Goal: Manage account settings

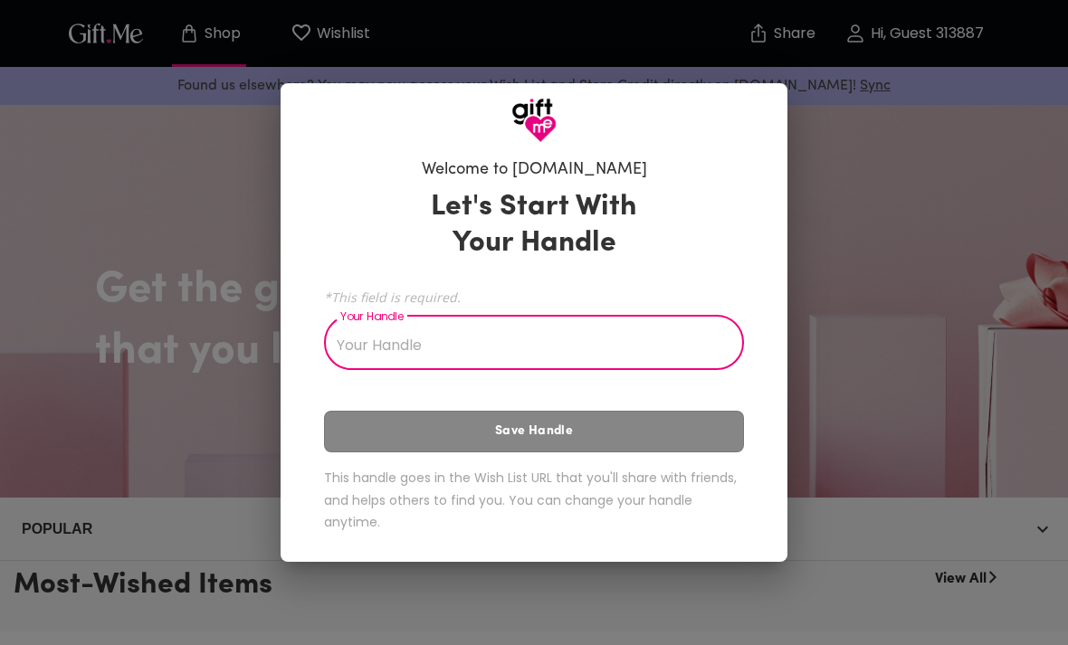
click at [602, 334] on input "Your Handle" at bounding box center [524, 344] width 400 height 51
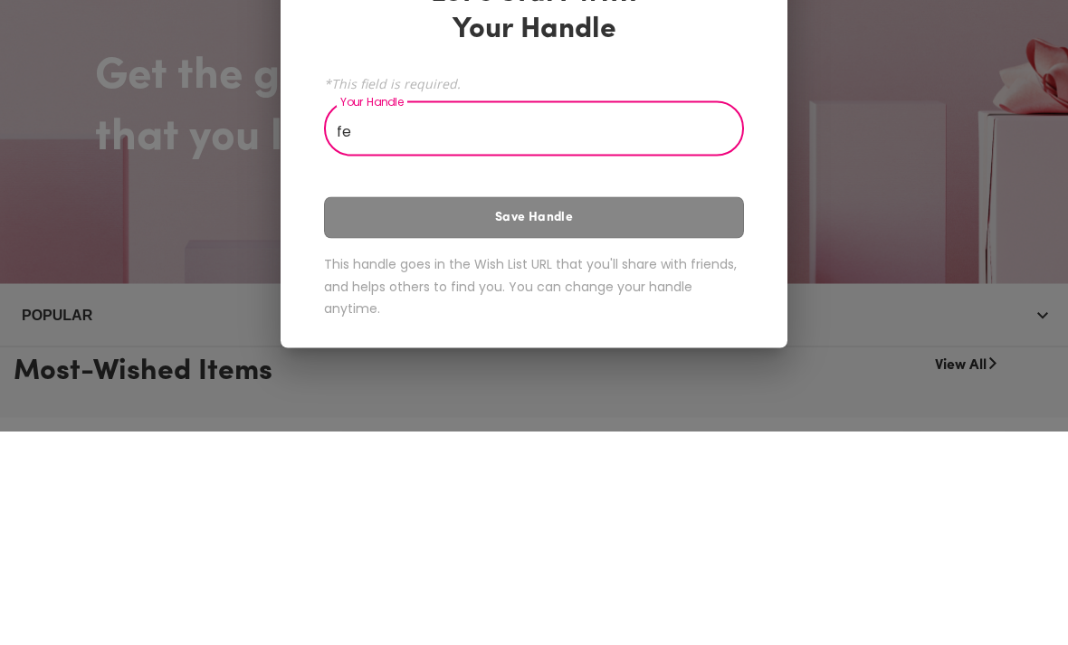
type input "f"
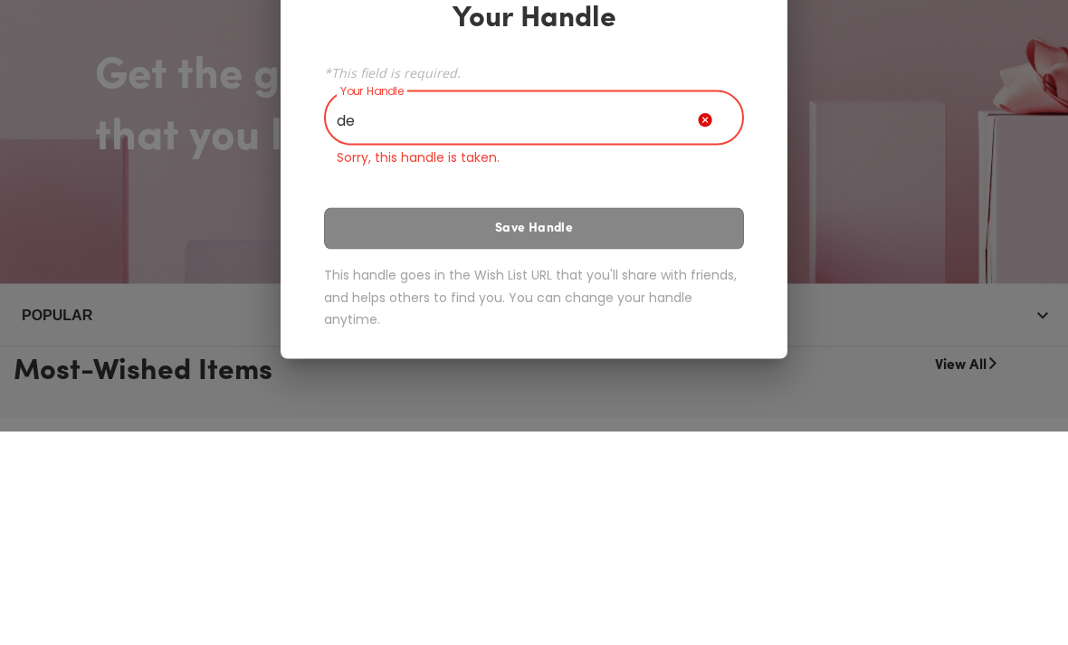
type input "d"
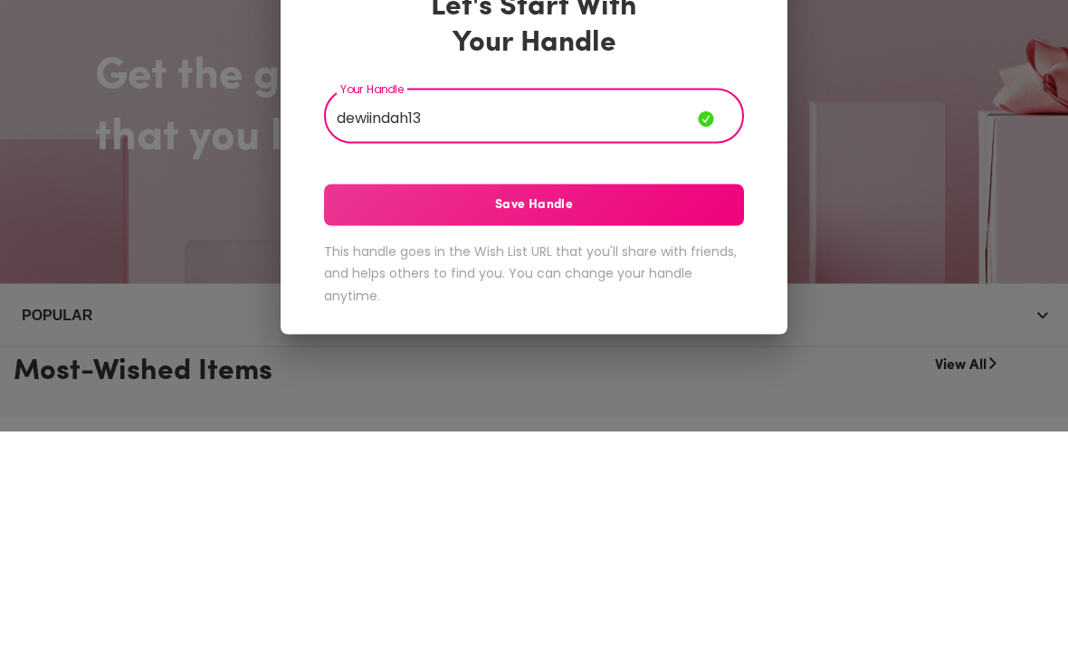
type input "dewiindah13"
click at [698, 409] on span "Save Handle" at bounding box center [534, 419] width 420 height 20
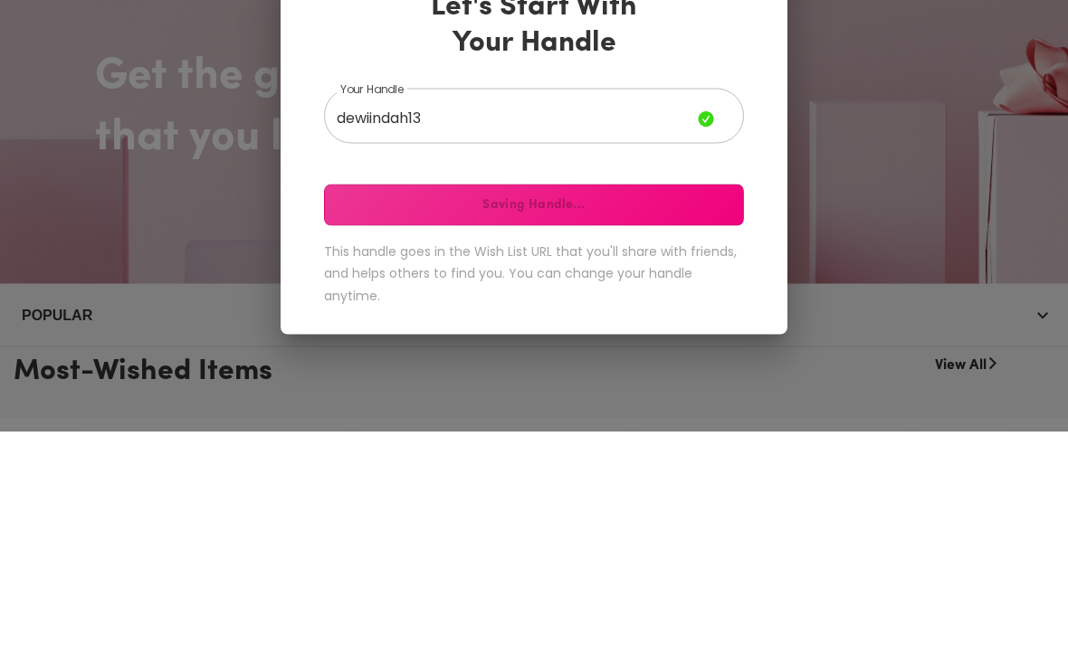
scroll to position [214, 0]
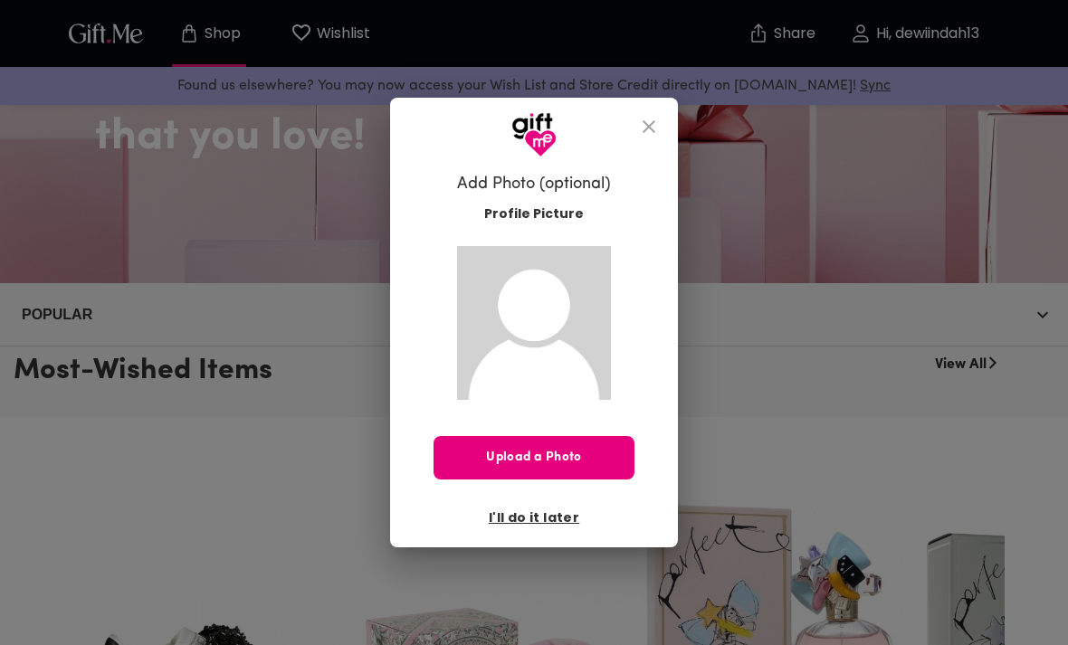
click at [652, 121] on icon "close" at bounding box center [649, 127] width 22 height 22
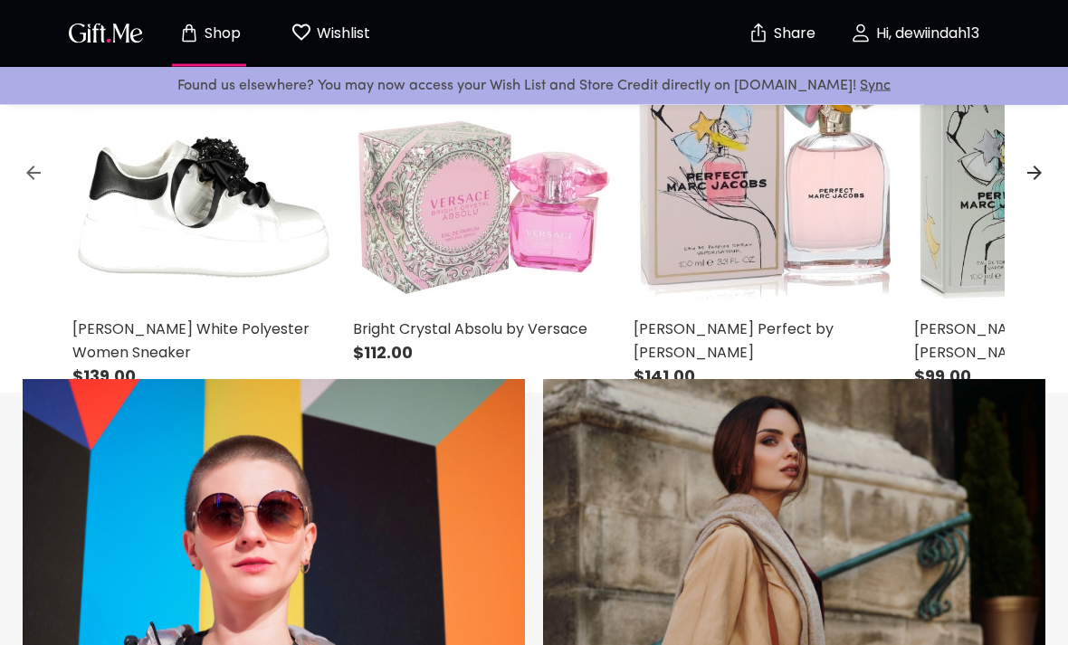
scroll to position [657, 0]
